Goal: Information Seeking & Learning: Learn about a topic

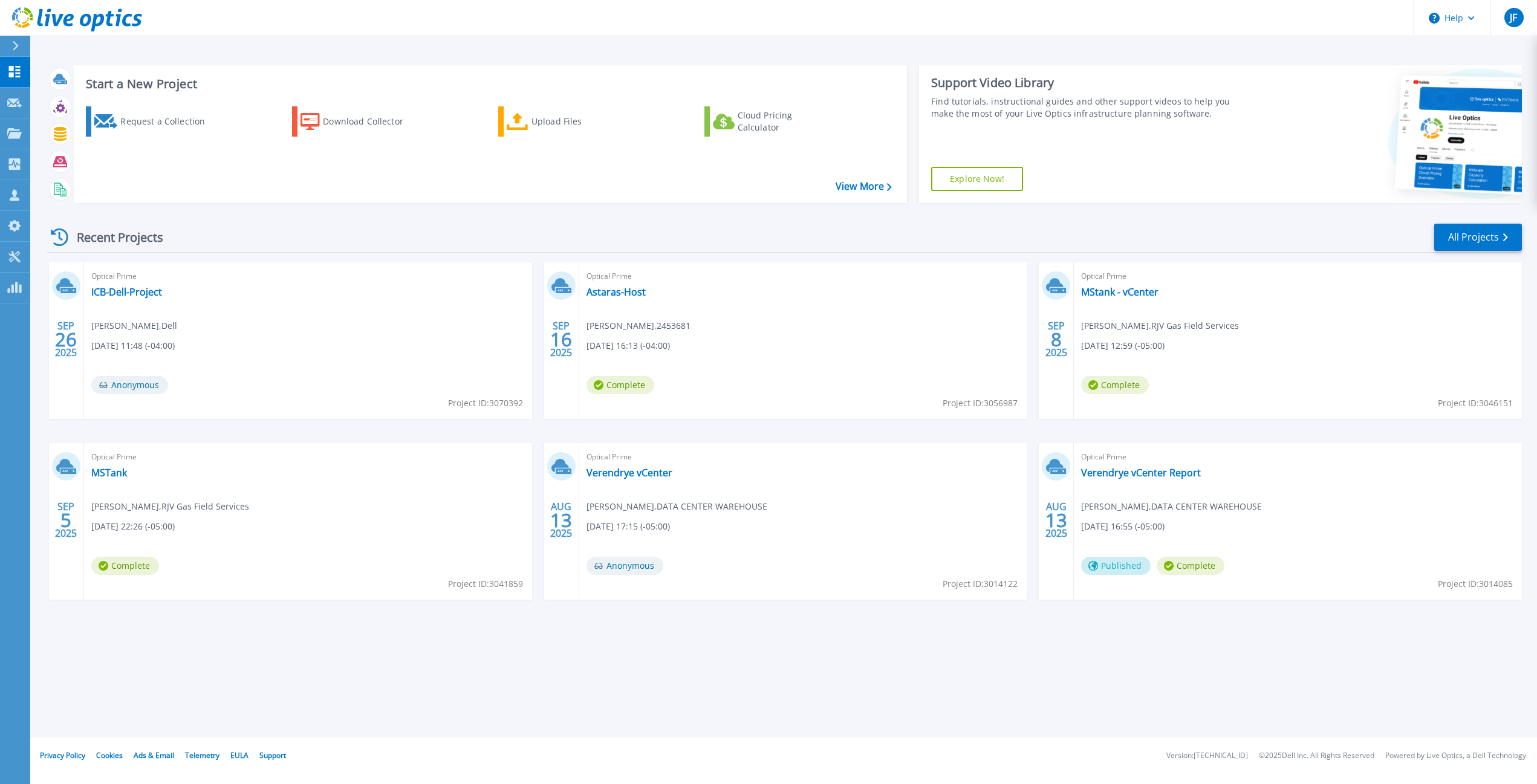
click at [862, 470] on div "Optical Prime Verendrye vCenter Jason Fine , DATA CENTER WAREHOUSE 08/13/2025, …" at bounding box center [803, 521] width 448 height 157
click at [438, 688] on div "Start a New Project Request a Collection Download Collector Upload Files Cloud …" at bounding box center [788, 371] width 1517 height 743
click at [456, 645] on div "Start a New Project Request a Collection Download Collector Upload Files Cloud …" at bounding box center [788, 371] width 1517 height 743
click at [479, 654] on div "Start a New Project Request a Collection Download Collector Upload Files Cloud …" at bounding box center [788, 371] width 1517 height 743
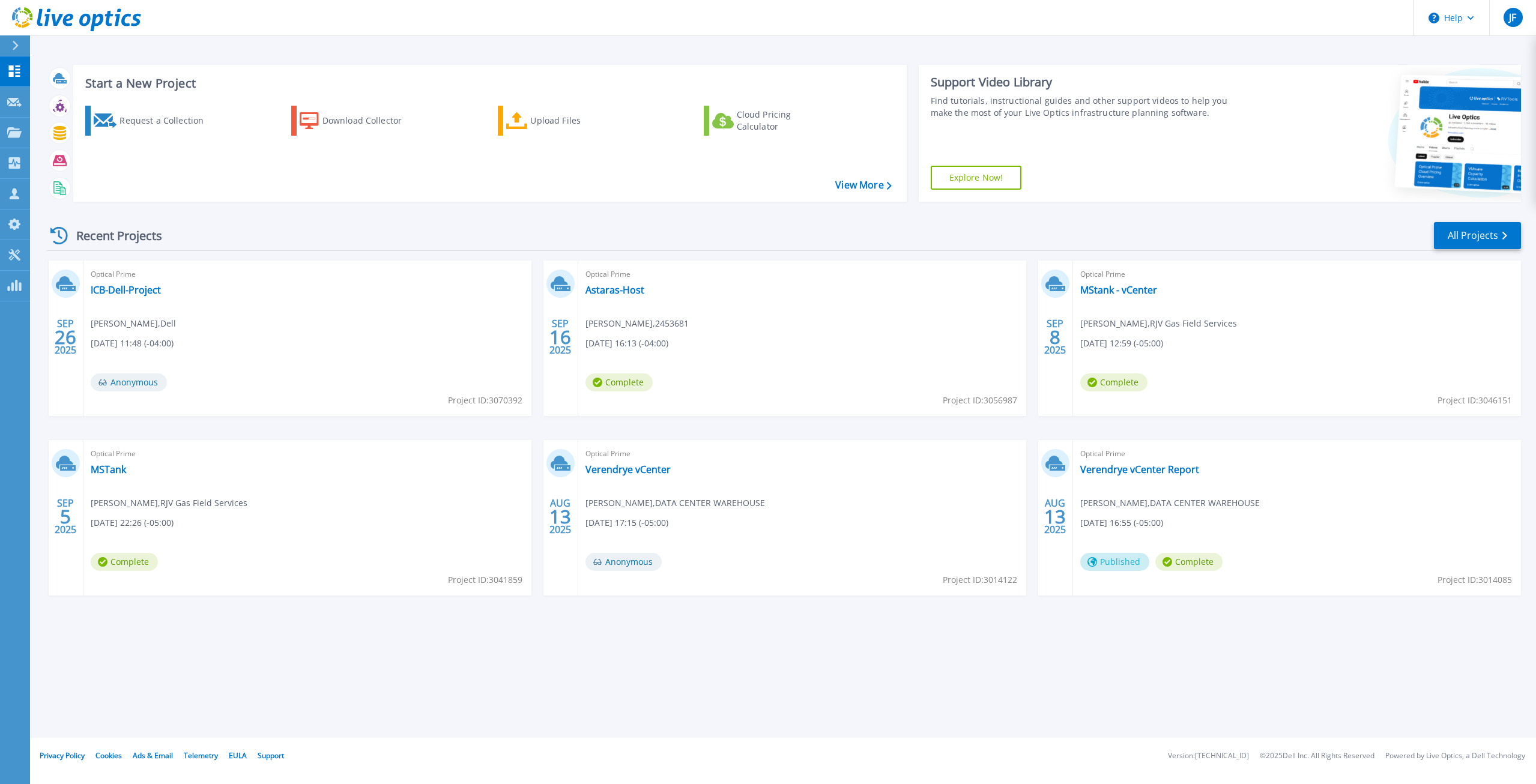
click at [718, 650] on div "Start a New Project Request a Collection Download Collector Upload Files Cloud …" at bounding box center [783, 369] width 1506 height 737
click at [718, 649] on div "Start a New Project Request a Collection Download Collector Upload Files Cloud …" at bounding box center [783, 369] width 1506 height 737
click at [871, 674] on div "Start a New Project Request a Collection Download Collector Upload Files Cloud …" at bounding box center [783, 369] width 1506 height 737
click at [866, 678] on div "Start a New Project Request a Collection Download Collector Upload Files Cloud …" at bounding box center [783, 369] width 1506 height 737
click at [233, 667] on div "Start a New Project Request a Collection Download Collector Upload Files Cloud …" at bounding box center [783, 369] width 1506 height 737
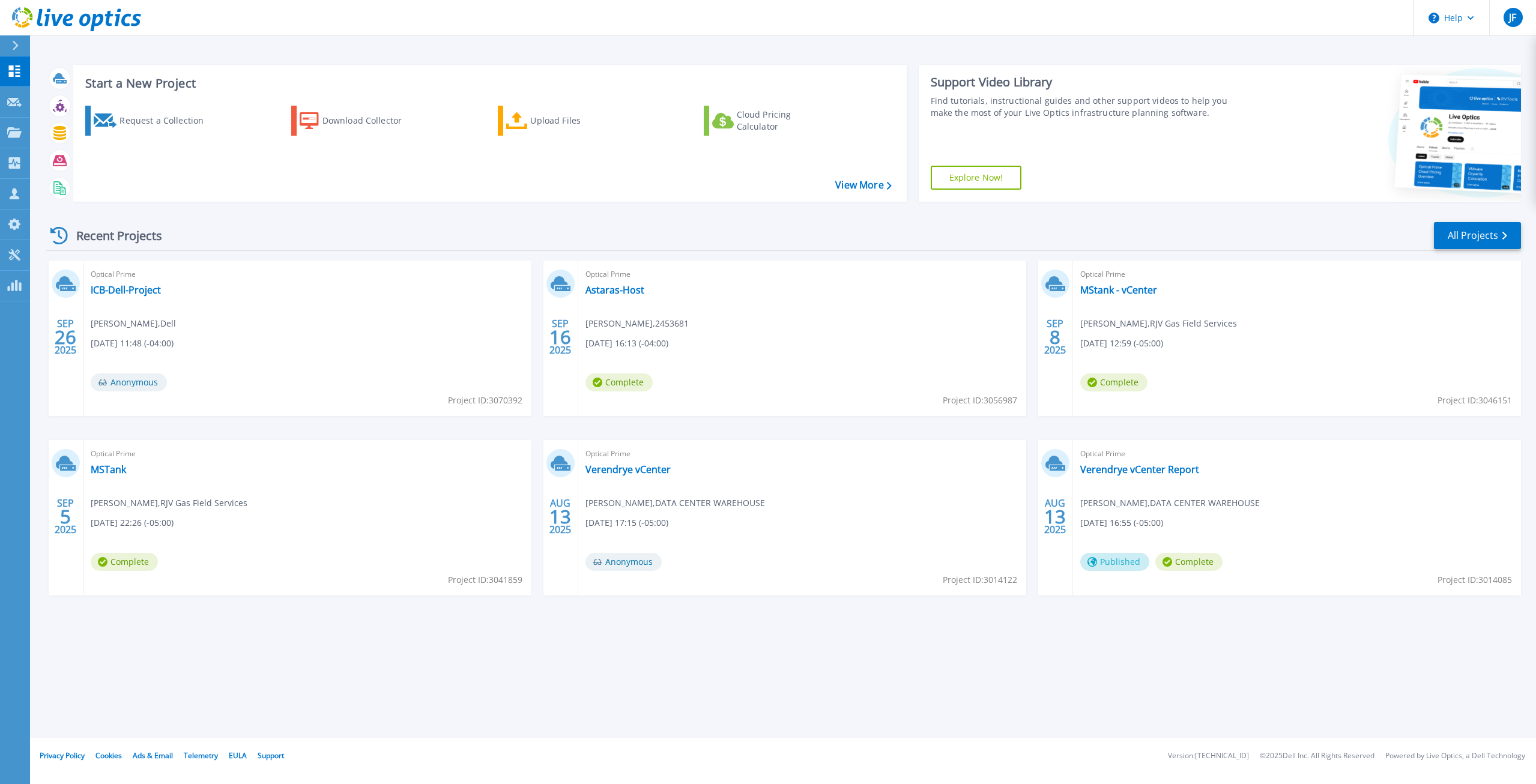
click at [848, 671] on div "Start a New Project Request a Collection Download Collector Upload Files Cloud …" at bounding box center [783, 369] width 1506 height 737
click at [572, 685] on div "Start a New Project Request a Collection Download Collector Upload Files Cloud …" at bounding box center [783, 369] width 1506 height 737
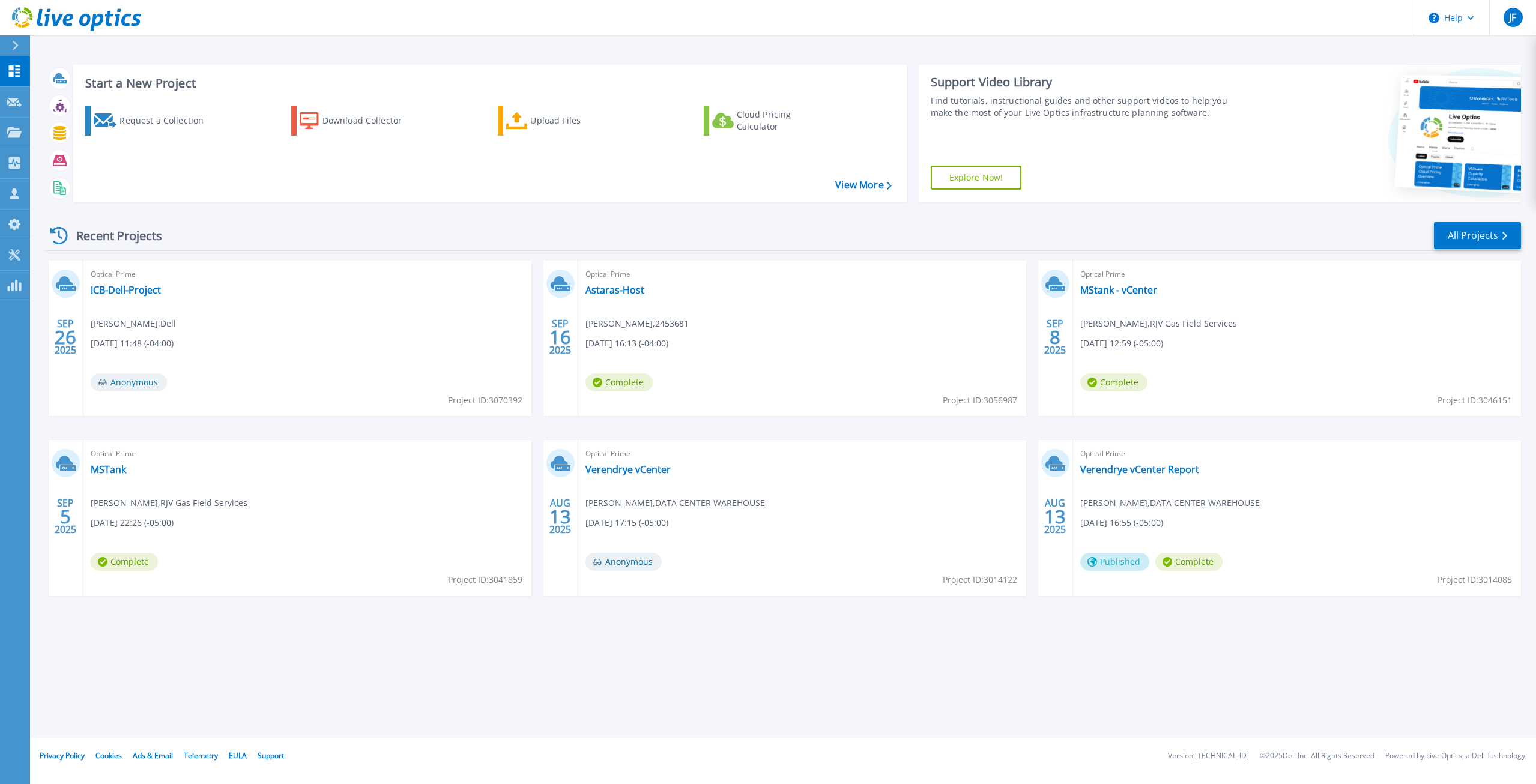
click at [563, 685] on div "Start a New Project Request a Collection Download Collector Upload Files Cloud …" at bounding box center [783, 369] width 1506 height 737
click at [809, 664] on div "Start a New Project Request a Collection Download Collector Upload Files Cloud …" at bounding box center [783, 369] width 1506 height 737
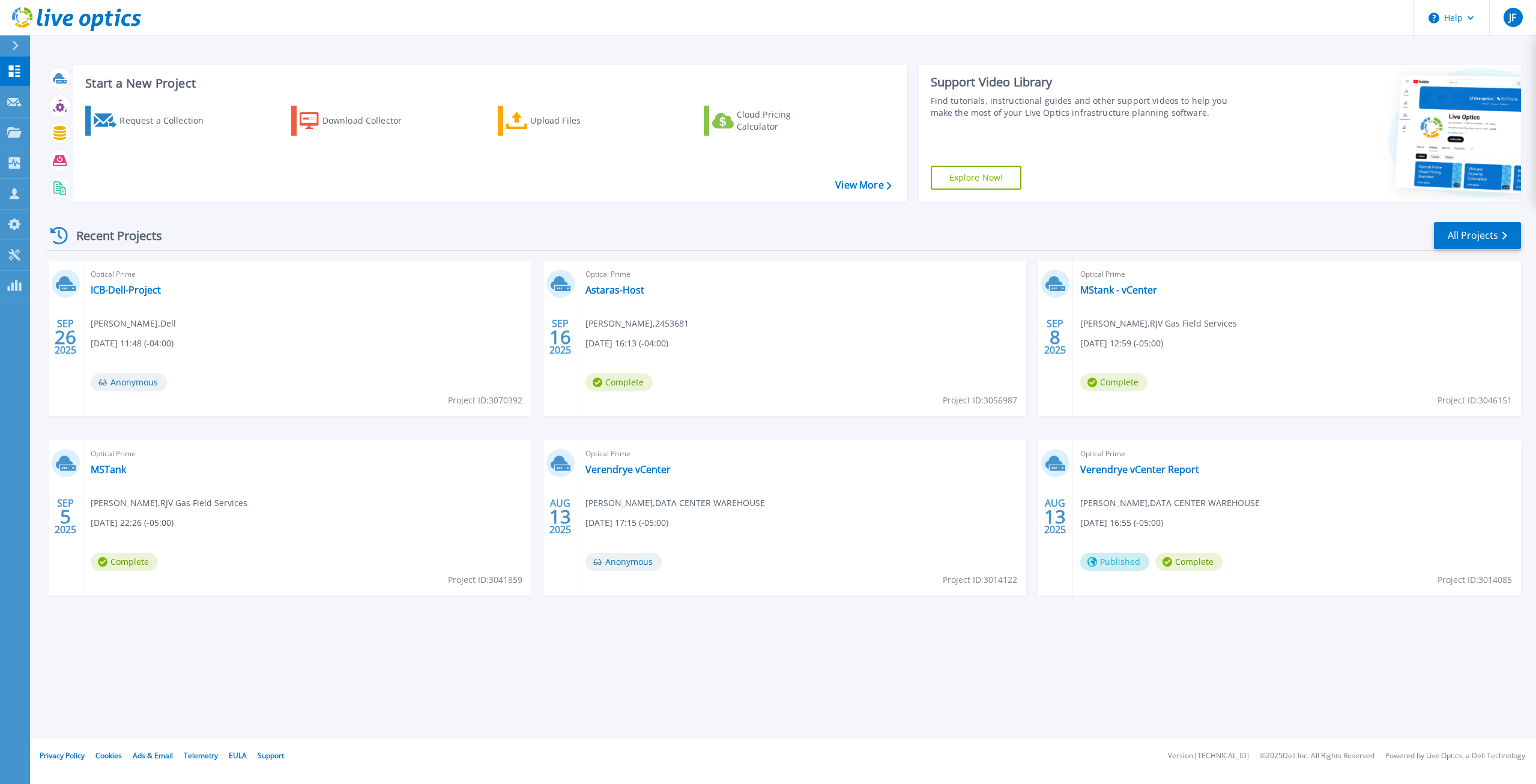
click at [636, 654] on div "Start a New Project Request a Collection Download Collector Upload Files Cloud …" at bounding box center [783, 369] width 1506 height 737
click at [1058, 672] on div "Start a New Project Request a Collection Download Collector Upload Files Cloud …" at bounding box center [783, 369] width 1506 height 737
click at [1105, 663] on div "Start a New Project Request a Collection Download Collector Upload Files Cloud …" at bounding box center [783, 369] width 1506 height 737
click at [1458, 240] on link "All Projects" at bounding box center [1477, 236] width 87 height 27
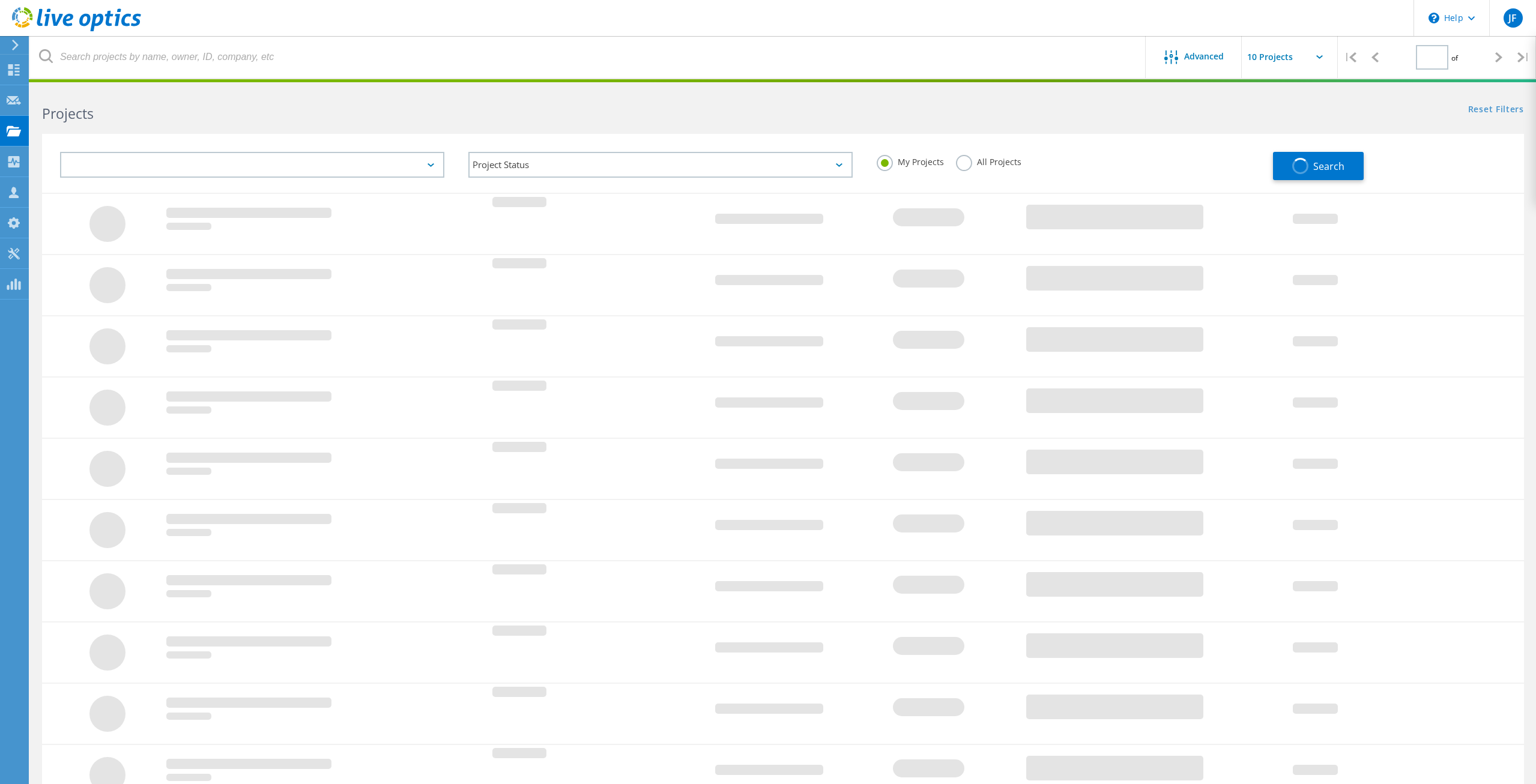
type input "1"
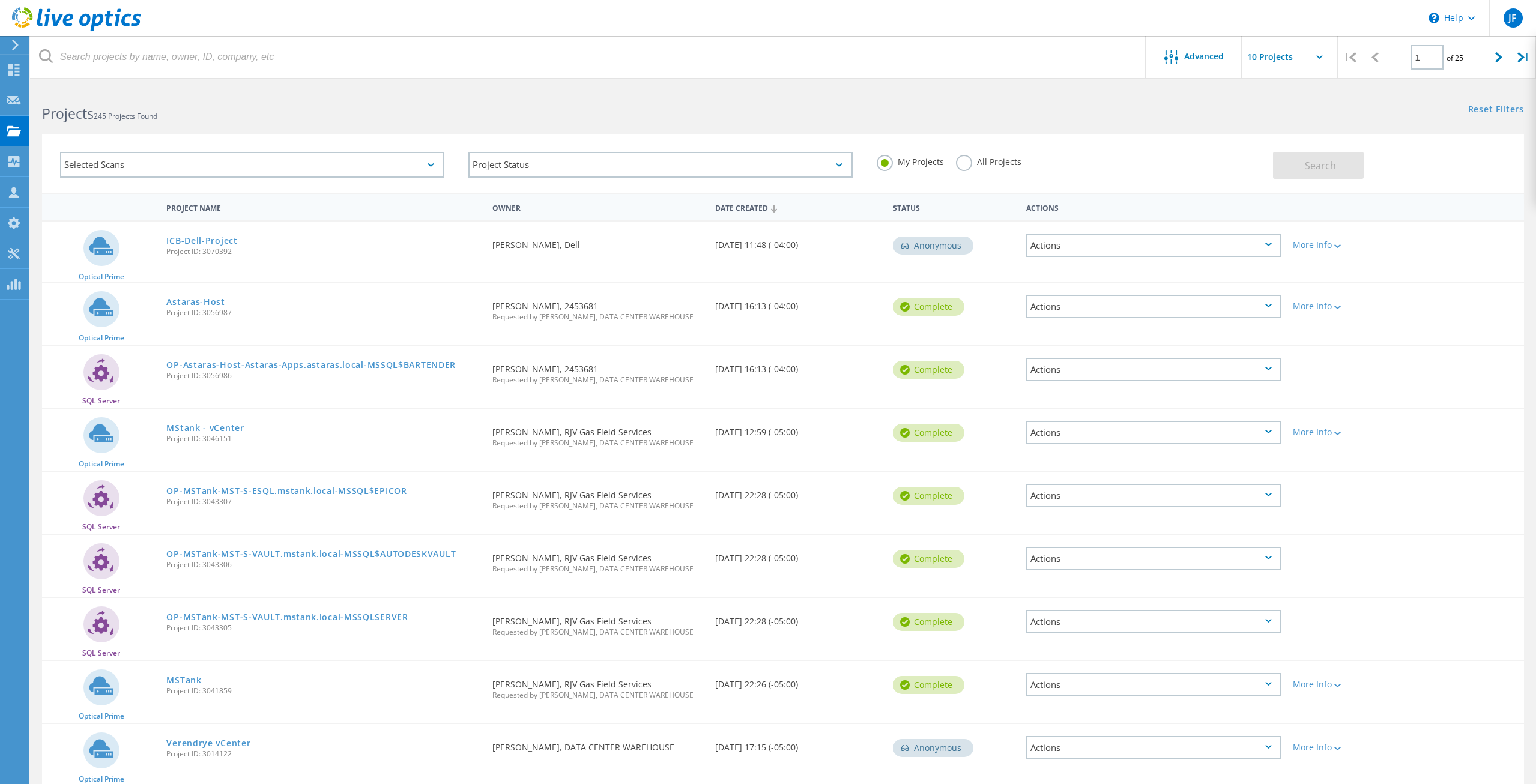
click at [1298, 57] on input "text" at bounding box center [1302, 57] width 120 height 42
click at [1288, 146] on div "Show 40 Projects" at bounding box center [1302, 148] width 119 height 20
type input "Show 40 Projects"
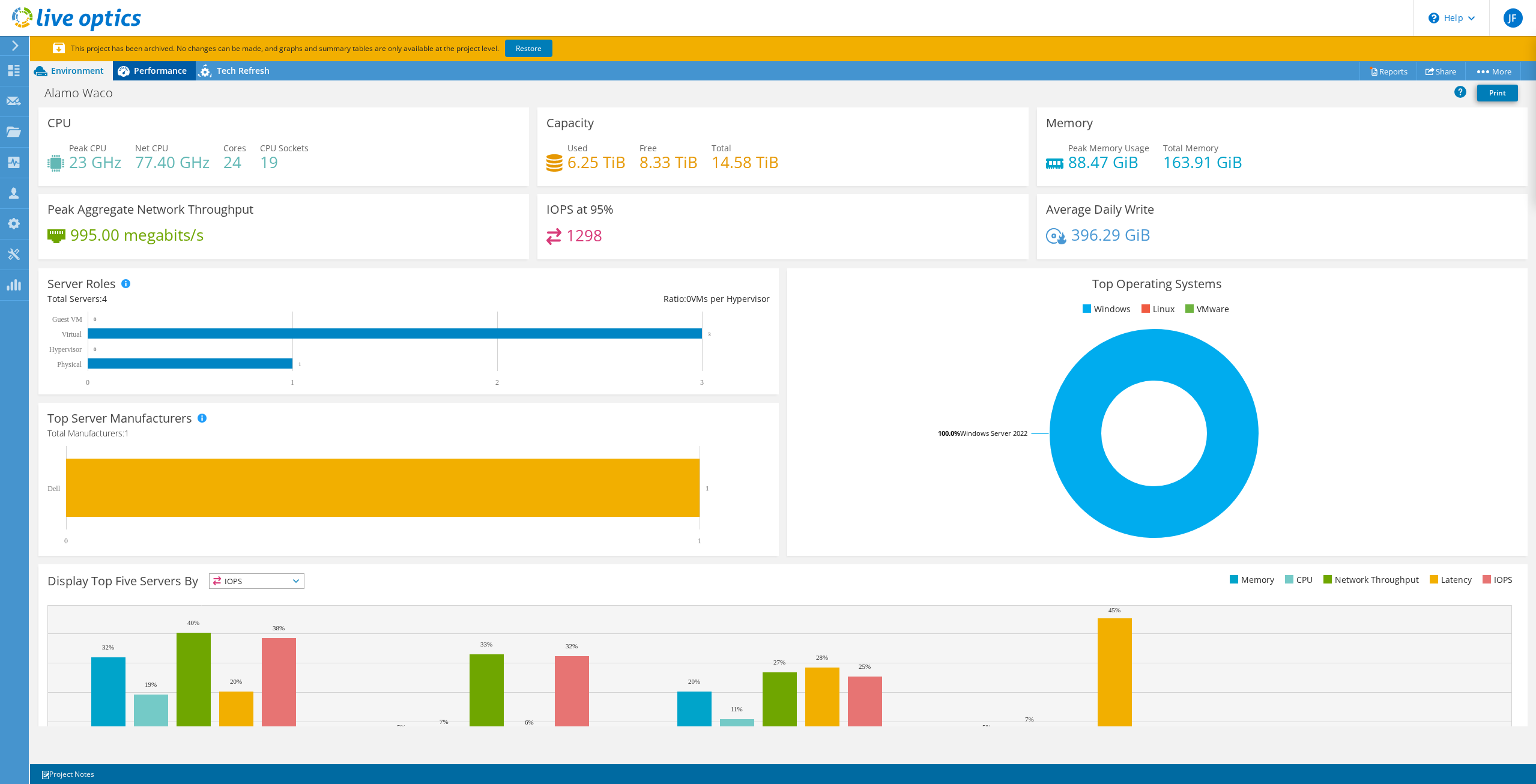
click at [152, 74] on span "Performance" at bounding box center [160, 71] width 53 height 11
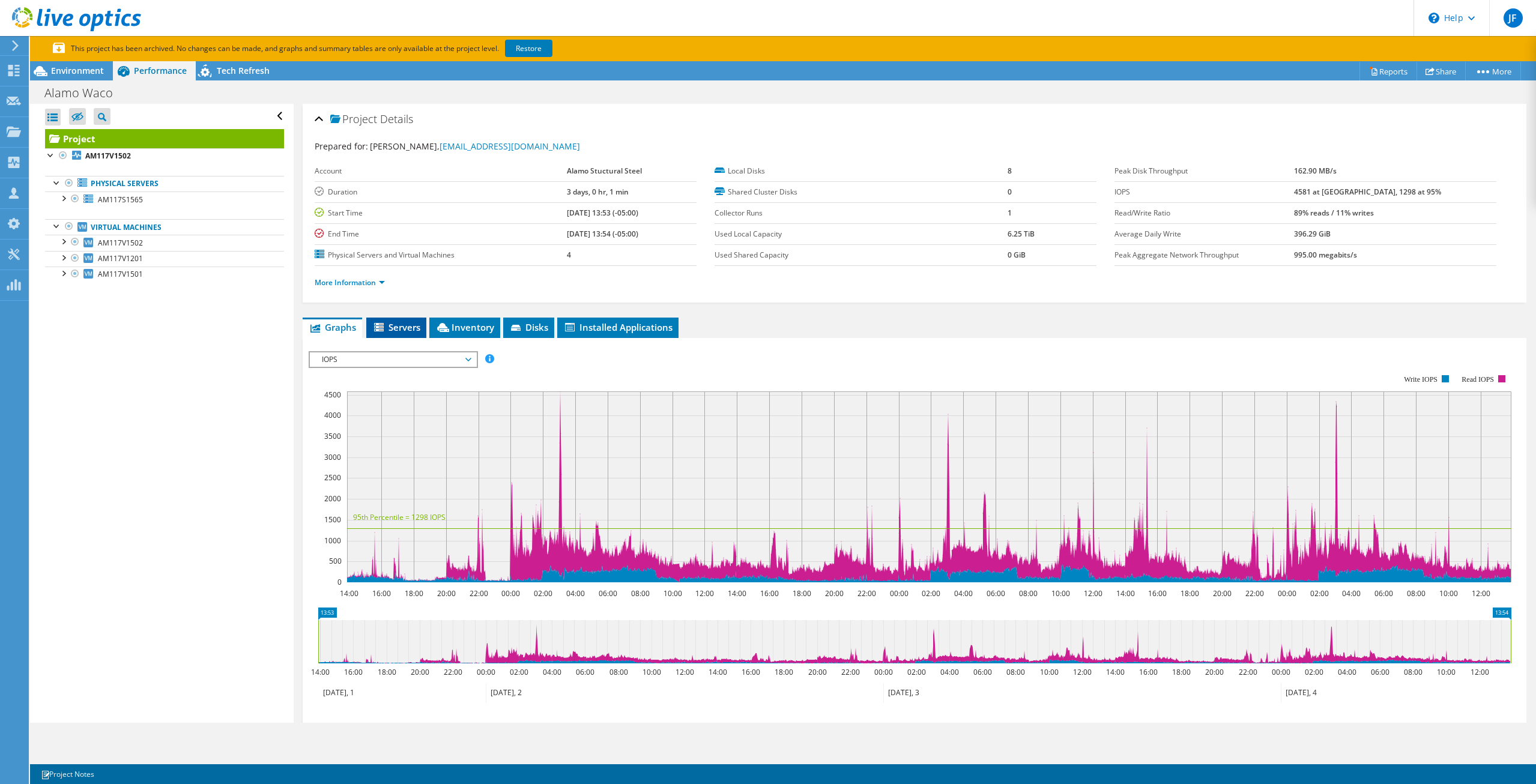
click at [380, 321] on span "Servers" at bounding box center [396, 327] width 48 height 12
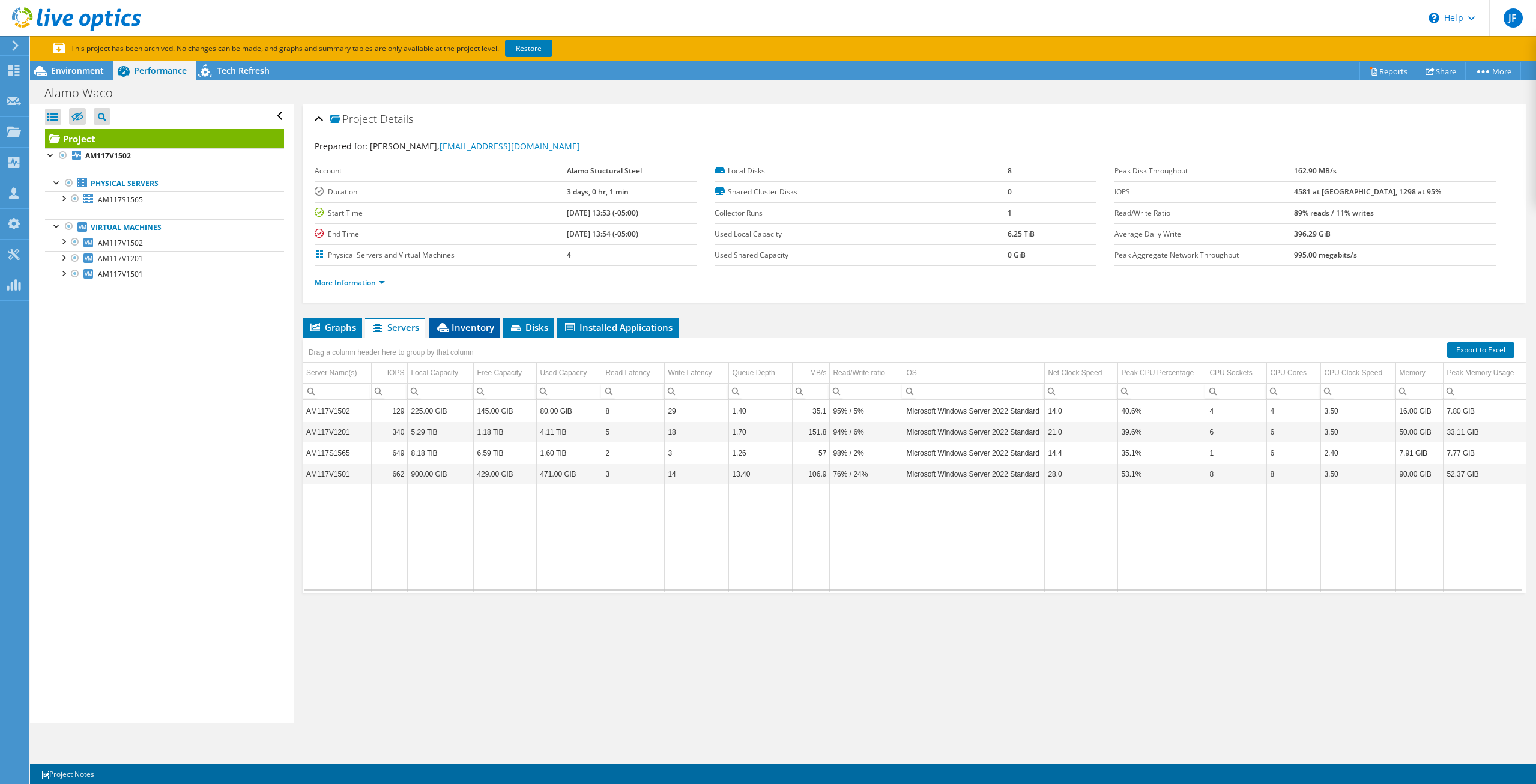
click at [497, 326] on li "Inventory" at bounding box center [464, 328] width 71 height 21
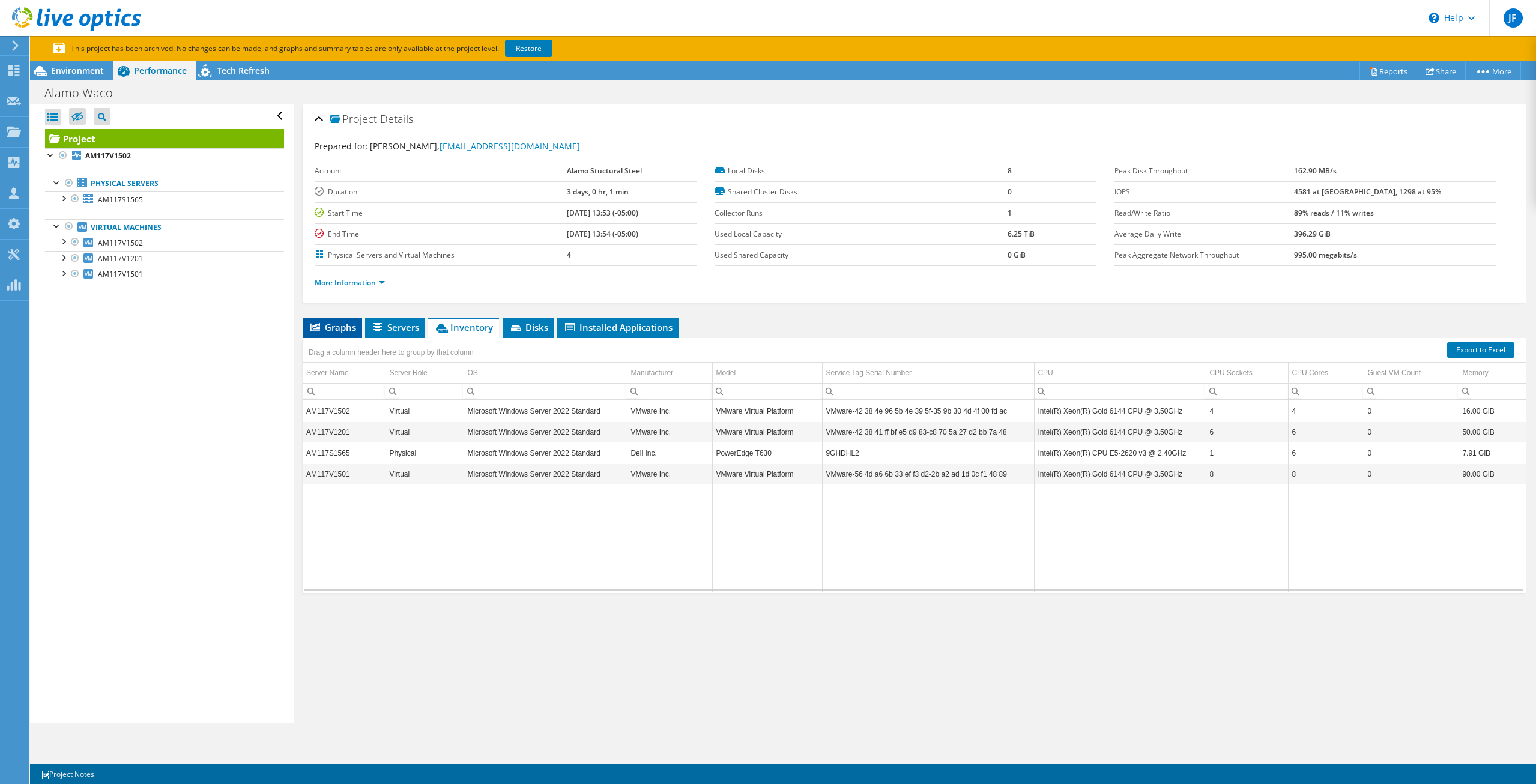
click at [320, 332] on span "Graphs" at bounding box center [332, 327] width 47 height 12
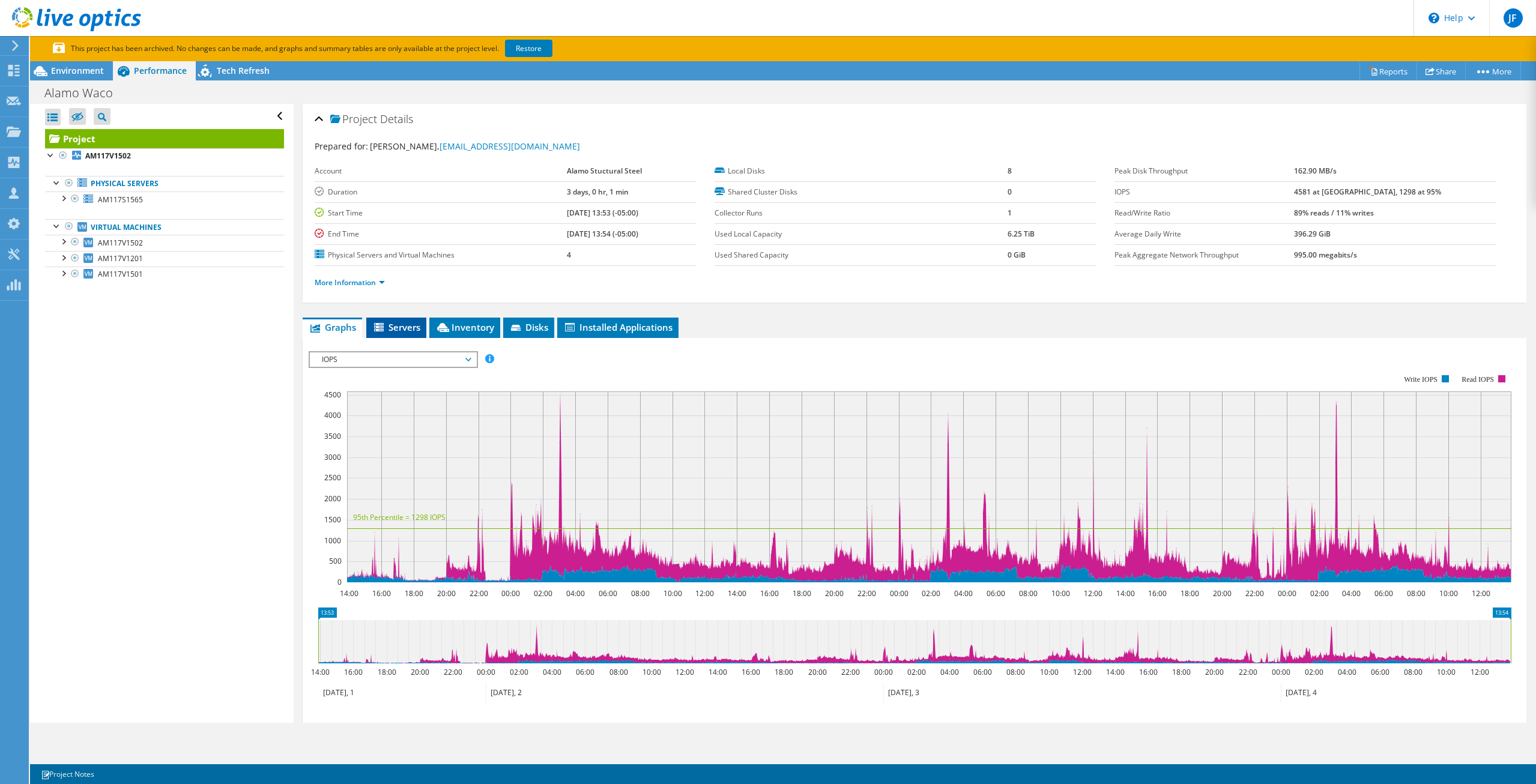
click at [400, 330] on span "Servers" at bounding box center [396, 327] width 48 height 12
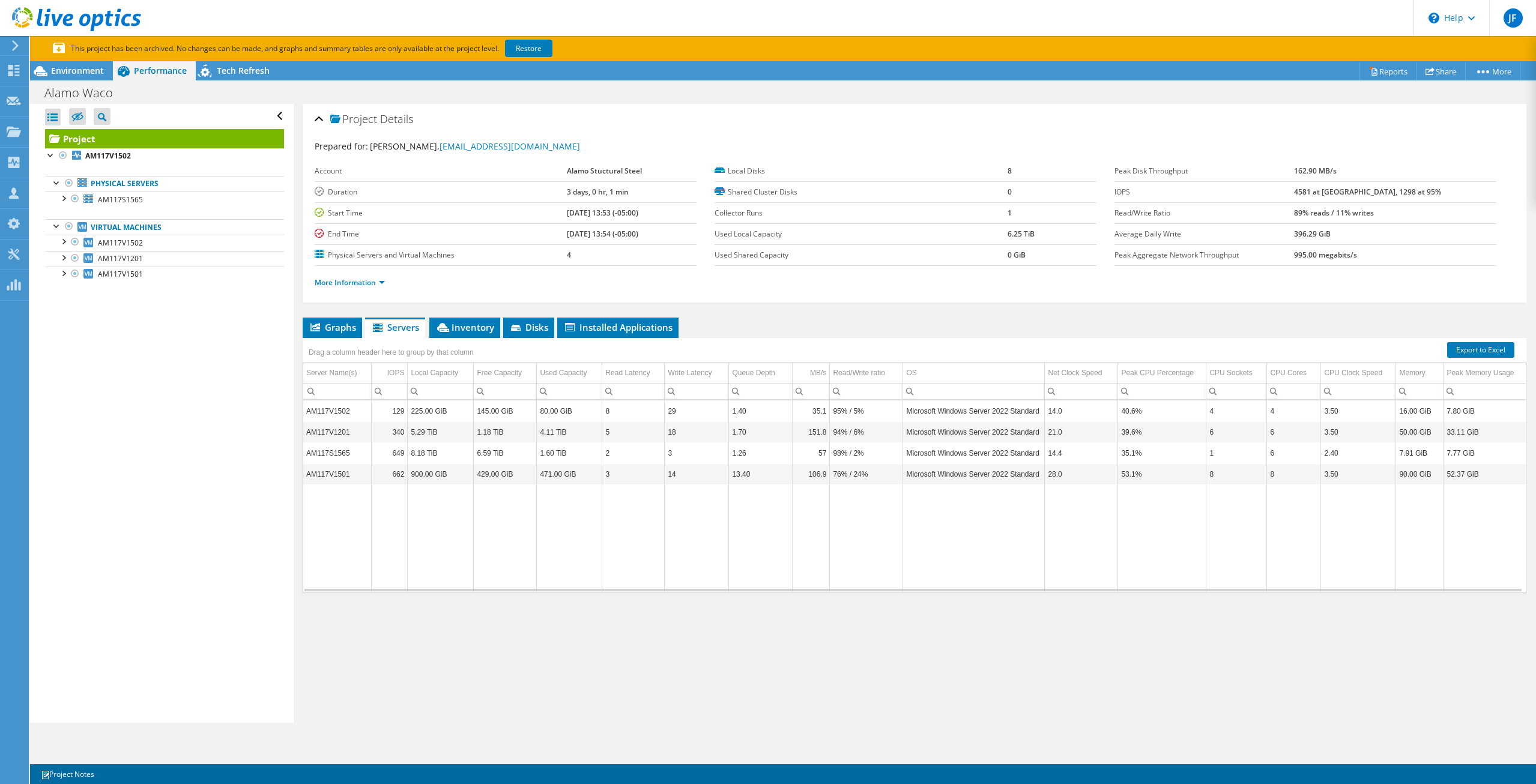
click at [455, 315] on div "Project Details Prepared for: Milton Irvin, mirvin@alamosteel.com Account Alamo…" at bounding box center [914, 413] width 1242 height 619
click at [471, 327] on span "Inventory" at bounding box center [465, 327] width 59 height 12
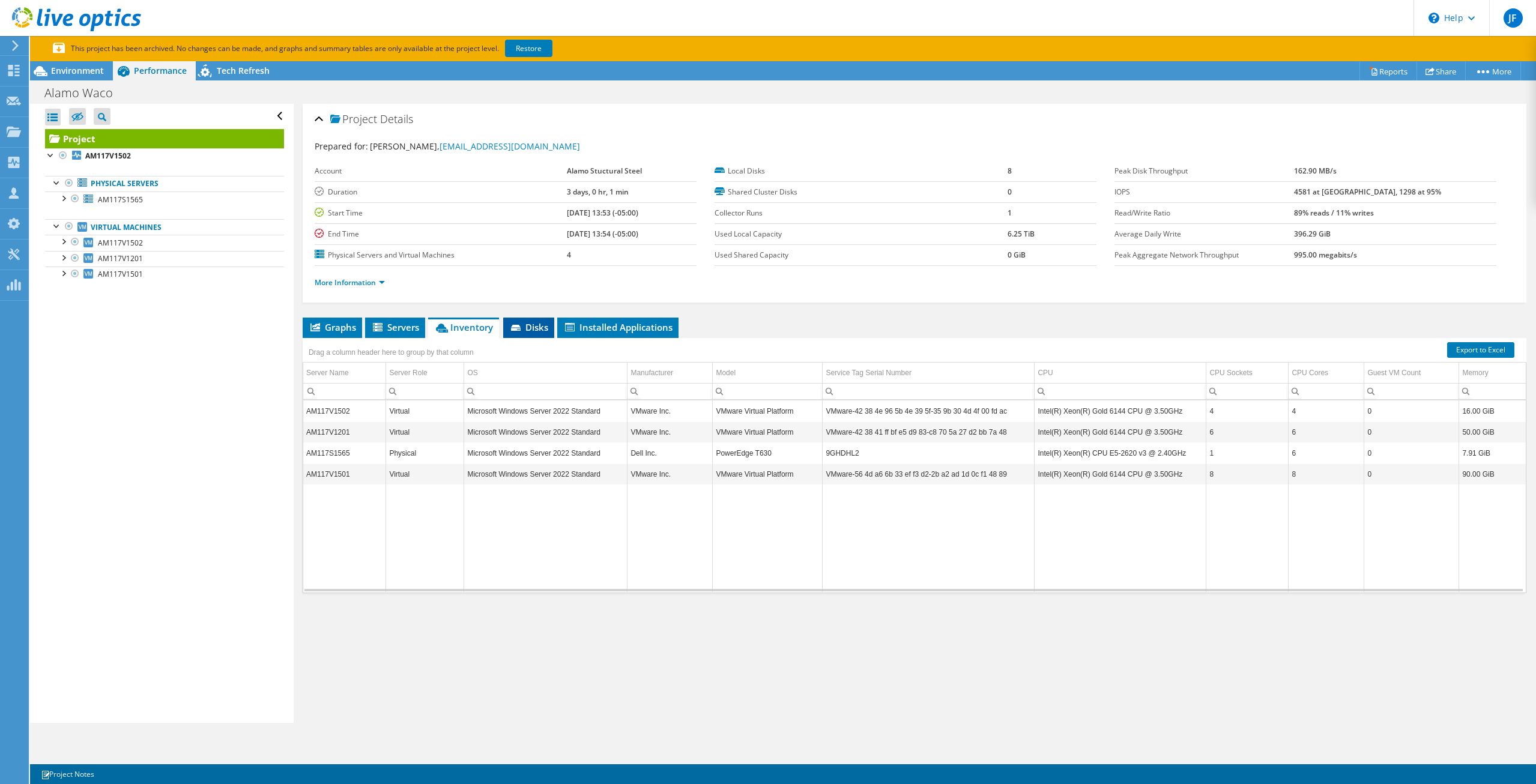
click at [528, 327] on span "Disks" at bounding box center [528, 327] width 39 height 12
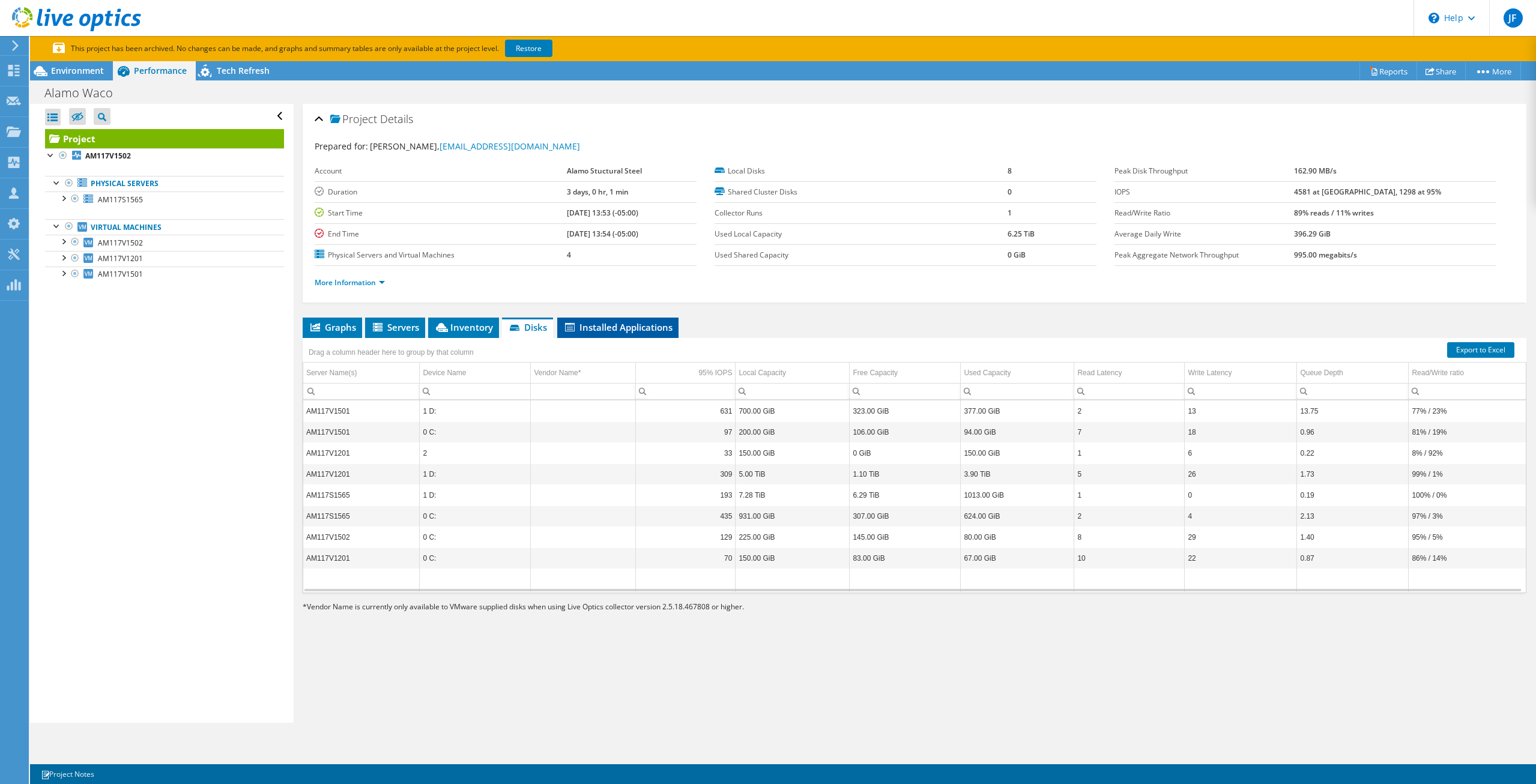
click at [585, 329] on span "Installed Applications" at bounding box center [617, 327] width 110 height 12
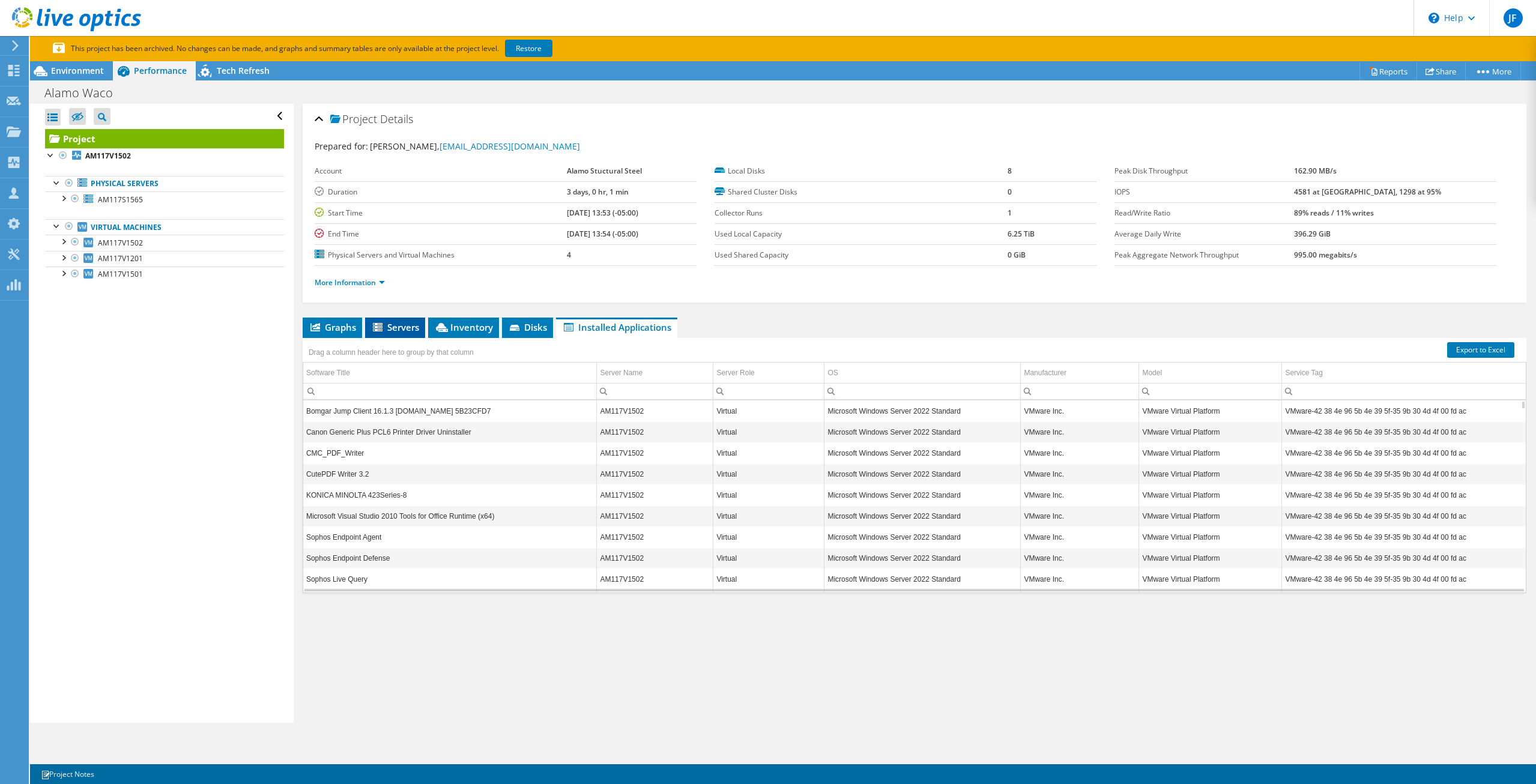
click at [400, 334] on li "Servers" at bounding box center [395, 328] width 60 height 21
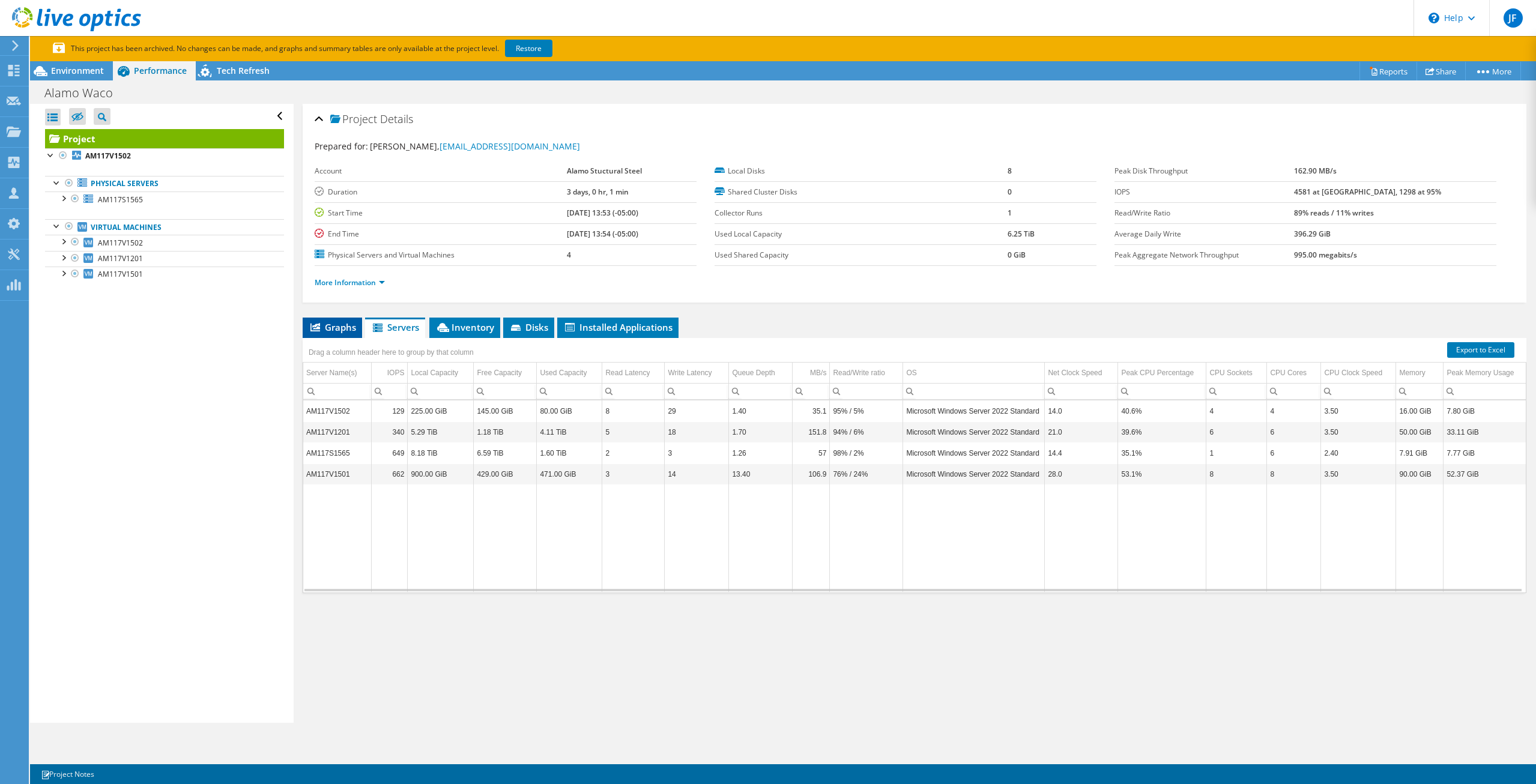
click at [332, 321] on li "Graphs" at bounding box center [332, 328] width 59 height 21
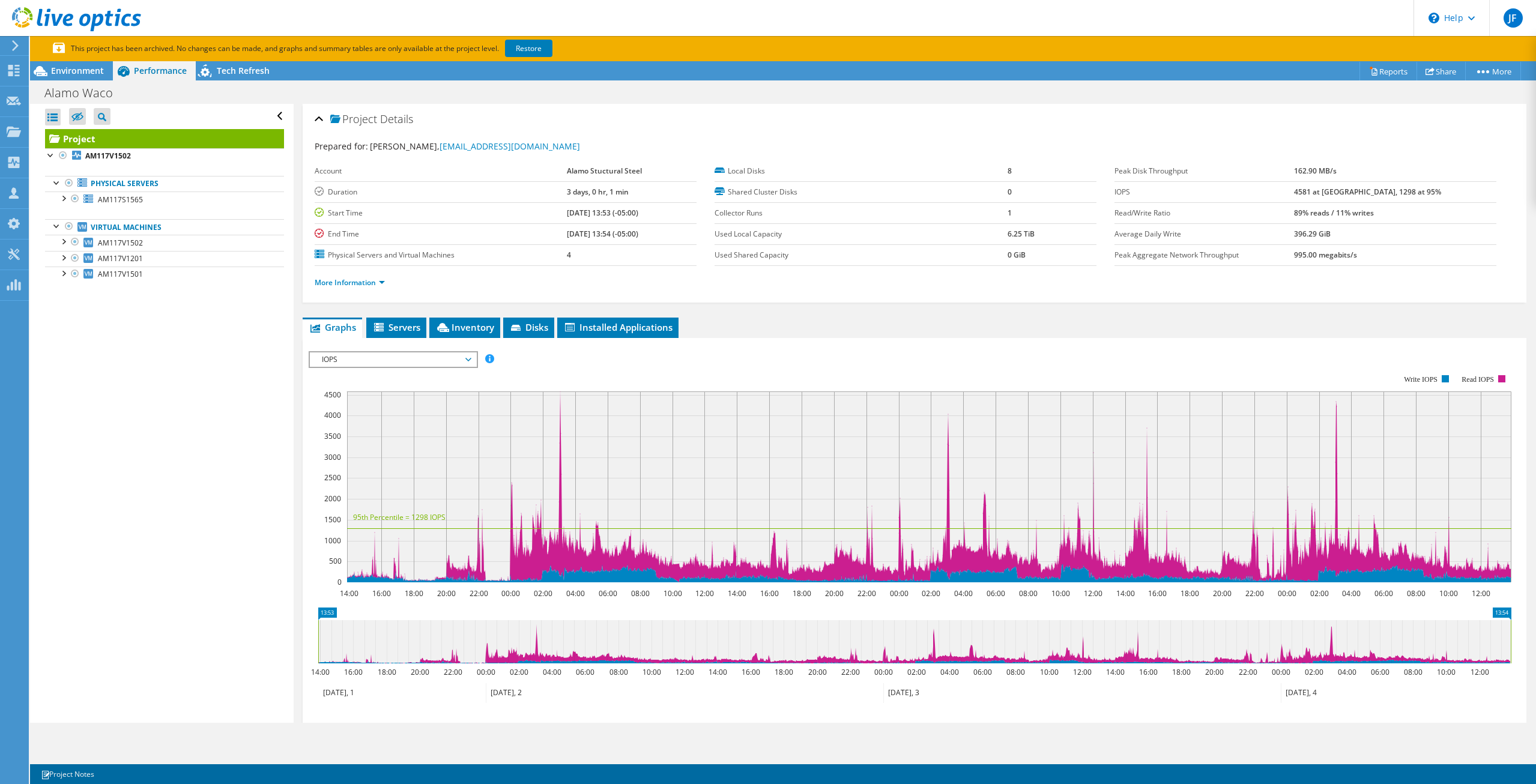
click at [752, 362] on rect at bounding box center [909, 478] width 1202 height 240
click at [382, 319] on li "Servers" at bounding box center [396, 328] width 60 height 21
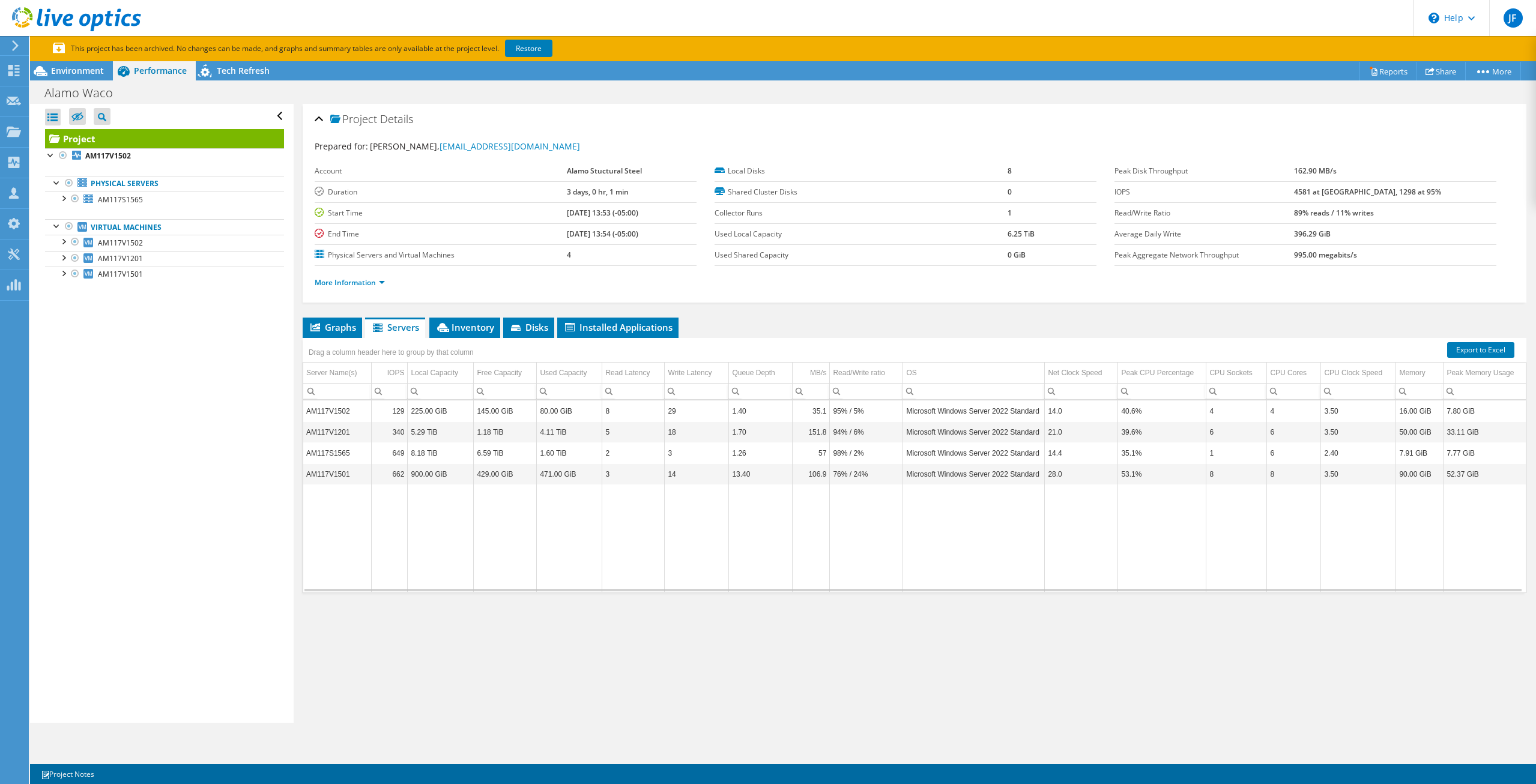
click at [823, 324] on ul "Graphs Servers Inventory Hypervisor Disks Cluster Disks Installed Applications" at bounding box center [914, 328] width 1224 height 21
click at [468, 325] on span "Inventory" at bounding box center [465, 327] width 59 height 12
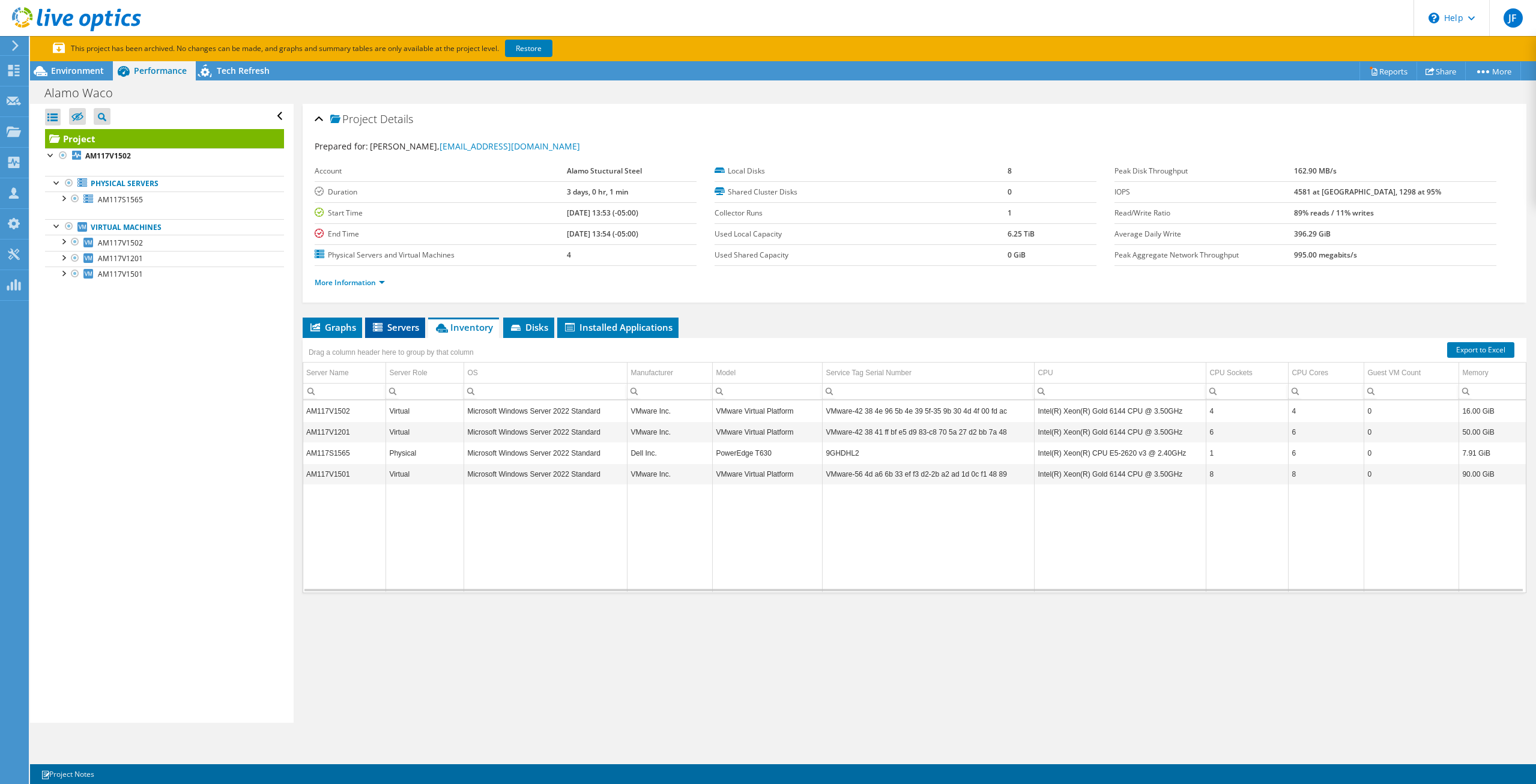
click at [402, 326] on span "Servers" at bounding box center [395, 327] width 48 height 12
